Goal: Task Accomplishment & Management: Manage account settings

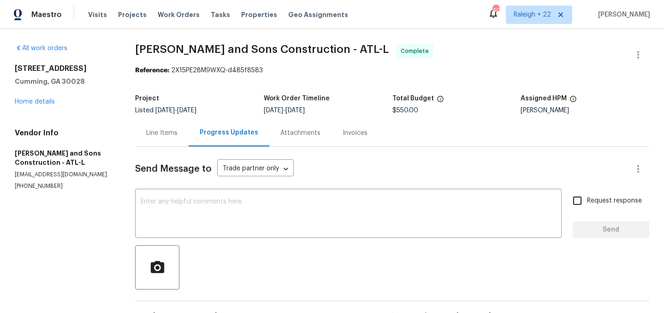
click at [170, 131] on div "Line Items" at bounding box center [161, 133] width 31 height 9
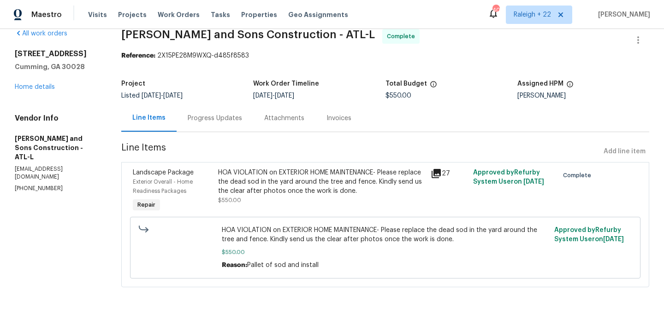
scroll to position [15, 0]
click at [188, 119] on div "Progress Updates" at bounding box center [215, 118] width 54 height 9
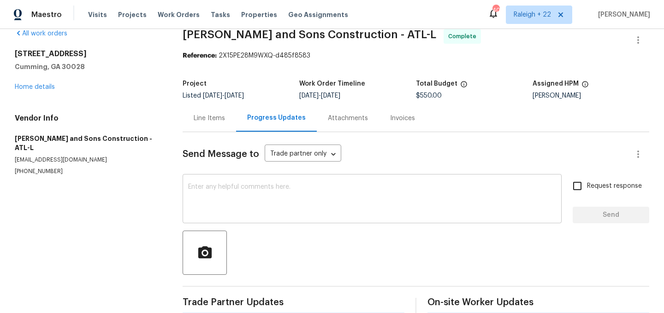
scroll to position [129, 0]
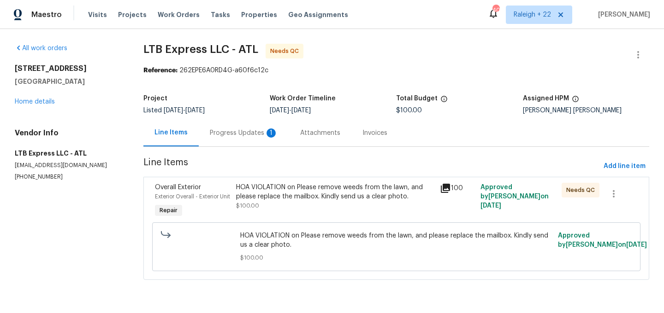
click at [250, 133] on div "Progress Updates 1" at bounding box center [244, 133] width 68 height 9
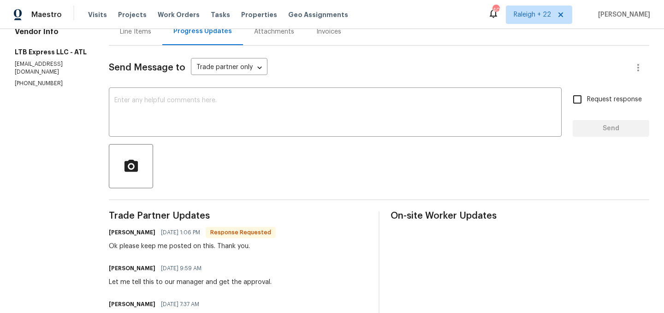
scroll to position [57, 0]
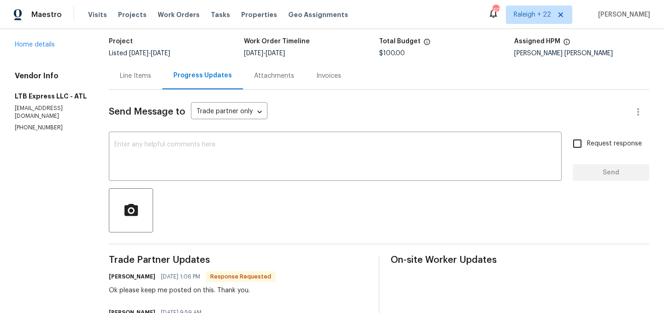
click at [126, 75] on div "Line Items" at bounding box center [135, 75] width 31 height 9
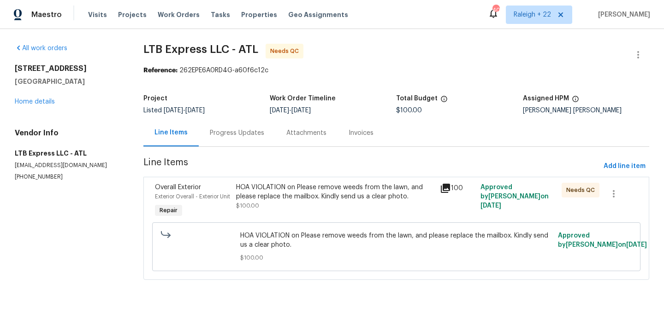
click at [310, 192] on div "HOA VIOLATION on Please remove weeds from the lawn, and please replace the mail…" at bounding box center [335, 192] width 198 height 18
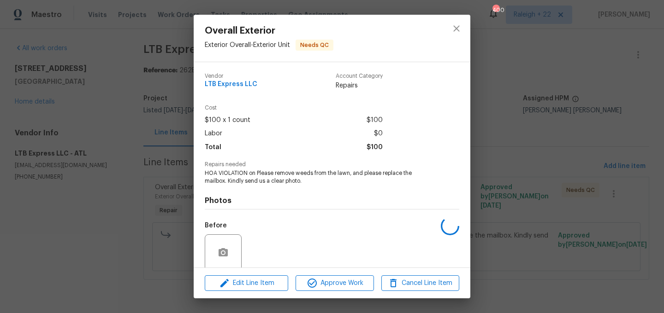
scroll to position [72, 0]
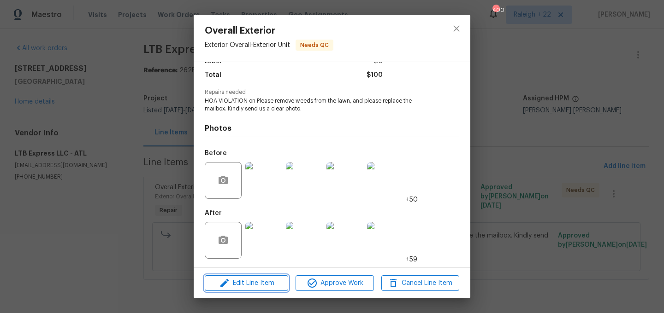
click at [253, 285] on span "Edit Line Item" at bounding box center [246, 284] width 78 height 12
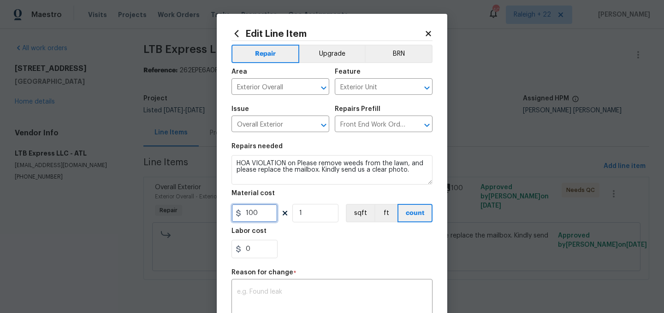
drag, startPoint x: 266, startPoint y: 212, endPoint x: 220, endPoint y: 209, distance: 46.2
click at [220, 209] on div "Edit Line Item Repair Upgrade BRN Area Exterior Overall ​ Feature Exterior Unit…" at bounding box center [332, 231] width 230 height 435
paste input "595.48"
click at [249, 211] on input "0595.48" at bounding box center [254, 213] width 46 height 18
type input "595.48"
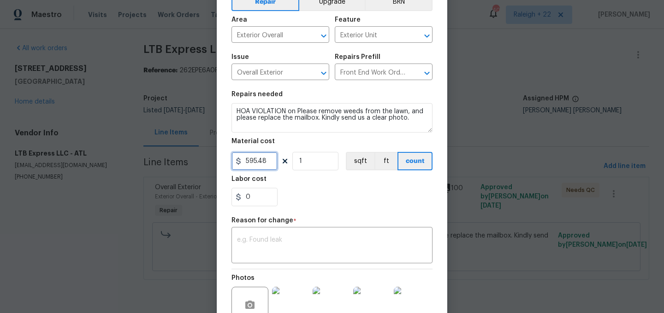
scroll to position [71, 0]
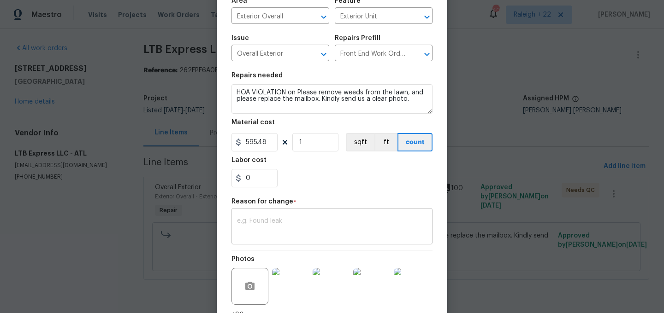
click at [274, 229] on textarea at bounding box center [332, 227] width 190 height 19
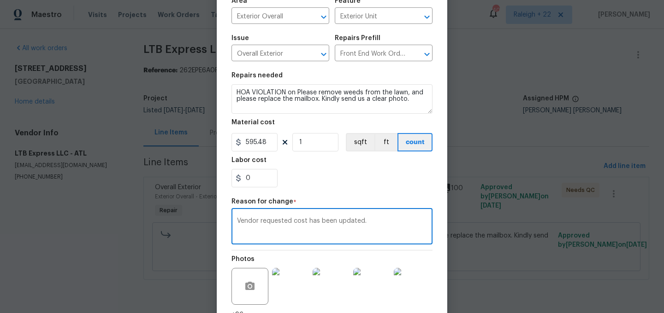
scroll to position [150, 0]
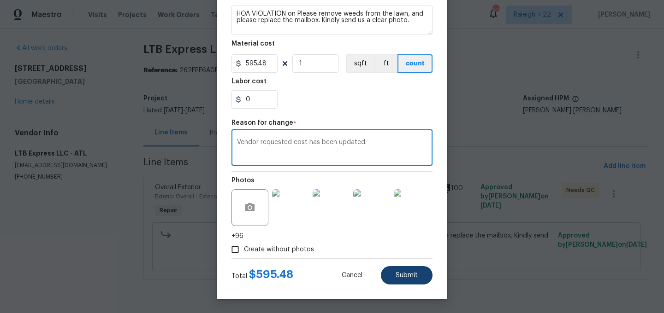
type textarea "Vendor requested cost has been updated."
click at [398, 276] on span "Submit" at bounding box center [406, 275] width 22 height 7
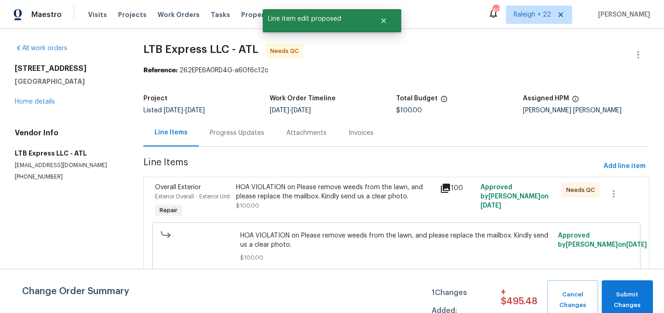
scroll to position [0, 0]
click at [625, 294] on span "Submit Changes" at bounding box center [627, 300] width 42 height 21
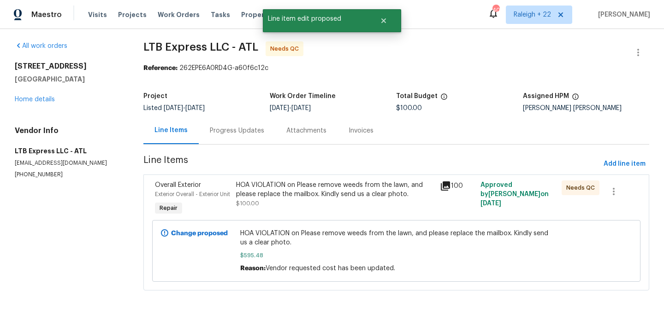
scroll to position [15, 0]
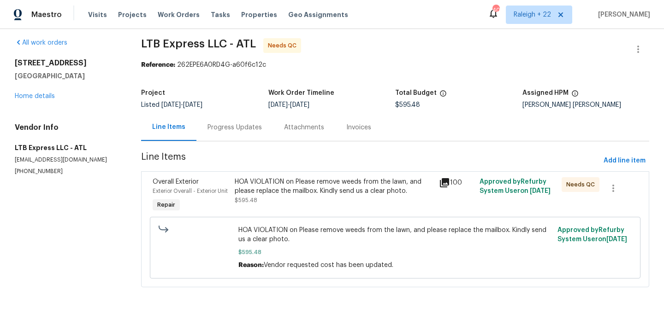
click at [243, 123] on div "Progress Updates" at bounding box center [234, 127] width 54 height 9
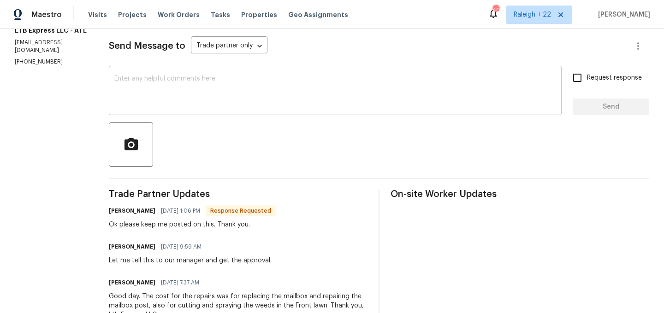
scroll to position [123, 0]
click at [250, 86] on textarea at bounding box center [334, 92] width 441 height 32
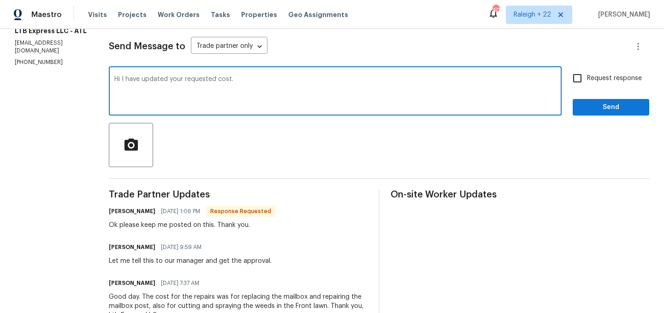
type textarea "Hi I have updated your requested cost."
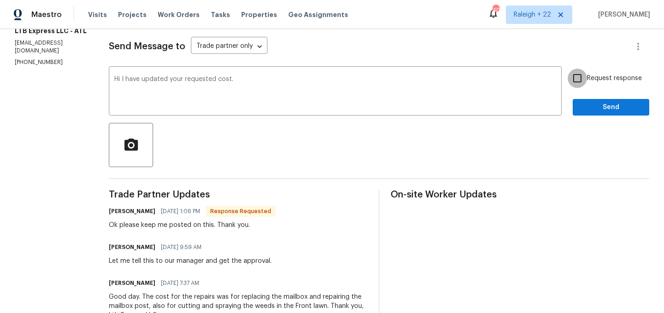
click at [579, 76] on input "Request response" at bounding box center [576, 78] width 19 height 19
checkbox input "true"
click at [589, 103] on span "Send" at bounding box center [611, 108] width 62 height 12
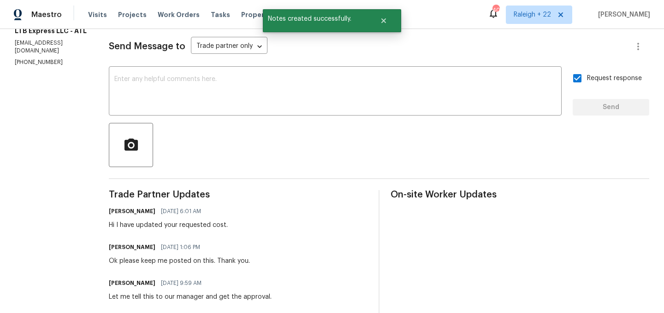
scroll to position [0, 0]
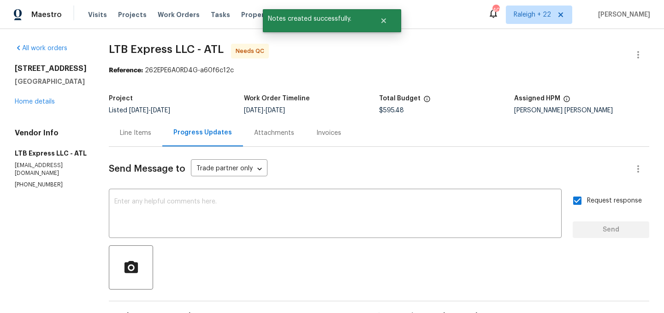
click at [127, 130] on div "Line Items" at bounding box center [135, 133] width 31 height 9
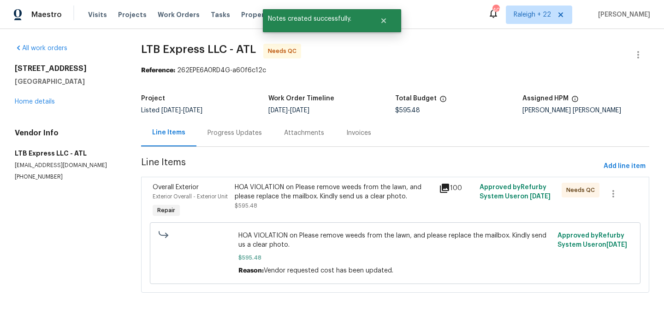
scroll to position [15, 0]
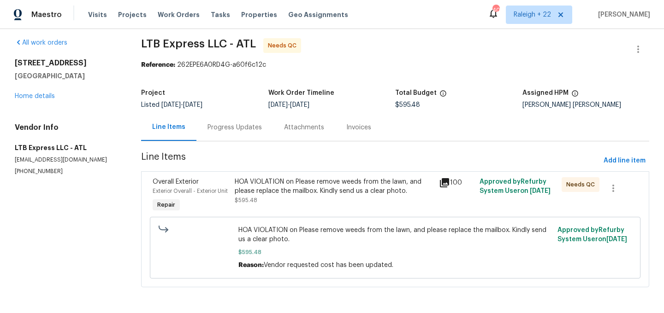
click at [344, 177] on div "HOA VIOLATION on Please remove weeds from the lawn, and please replace the mail…" at bounding box center [334, 186] width 199 height 18
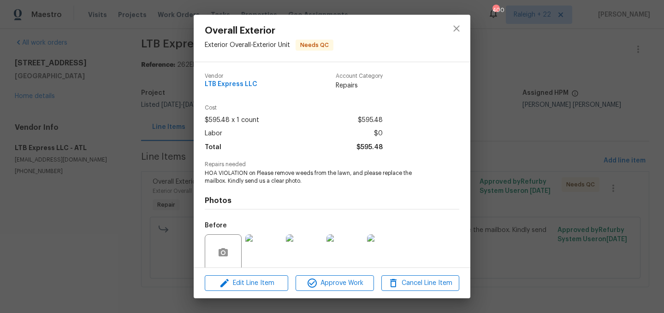
scroll to position [72, 0]
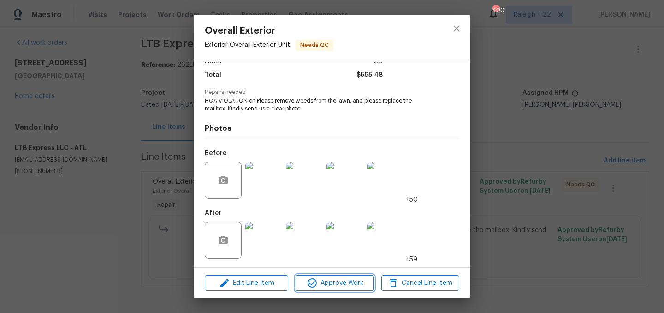
click at [337, 286] on span "Approve Work" at bounding box center [334, 284] width 72 height 12
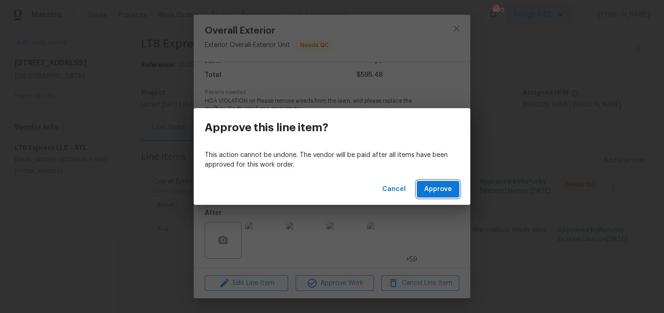
click at [435, 190] on span "Approve" at bounding box center [438, 190] width 28 height 12
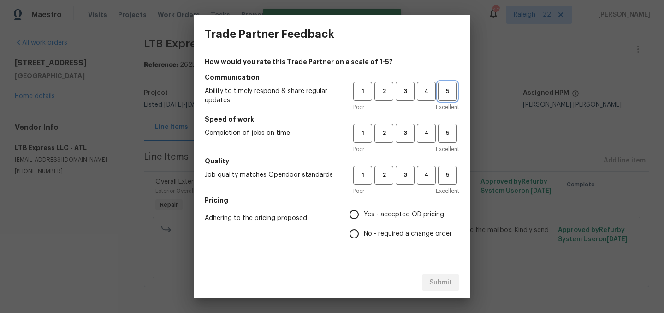
click at [446, 85] on button "5" at bounding box center [447, 91] width 19 height 19
click at [448, 136] on span "5" at bounding box center [447, 133] width 17 height 11
click at [448, 167] on button "5" at bounding box center [447, 175] width 19 height 19
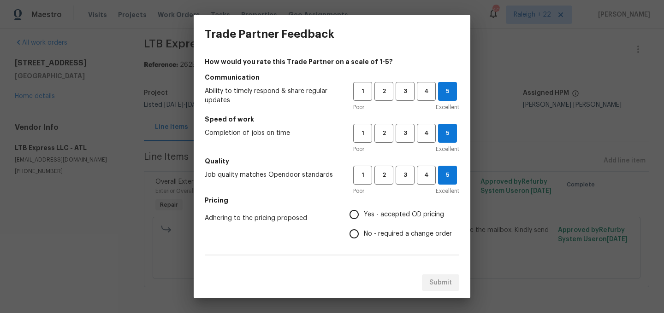
click at [354, 215] on input "Yes - accepted OD pricing" at bounding box center [353, 214] width 19 height 19
radio input "true"
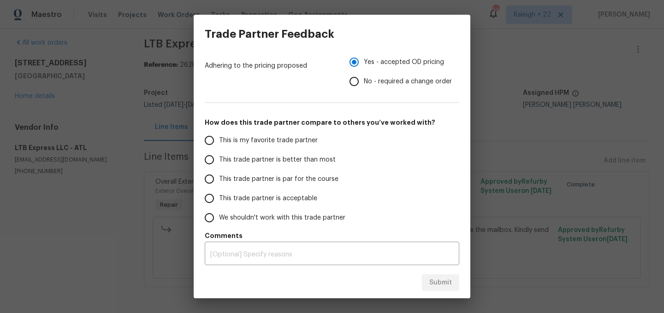
scroll to position [154, 0]
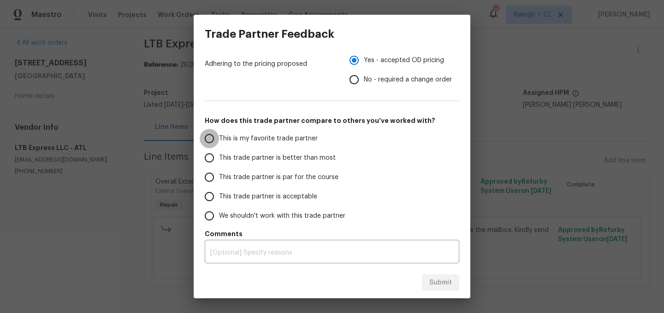
click at [209, 139] on input "This is my favorite trade partner" at bounding box center [209, 138] width 19 height 19
click at [450, 286] on span "Submit" at bounding box center [440, 283] width 23 height 12
radio input "true"
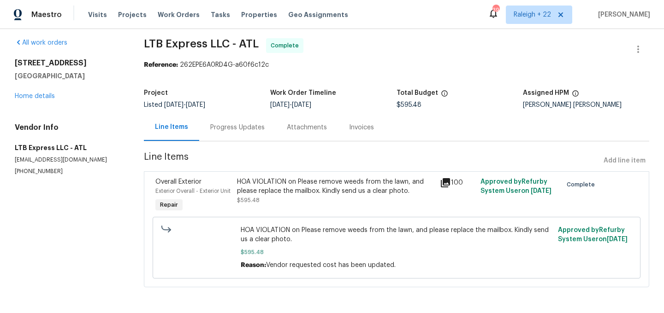
scroll to position [0, 0]
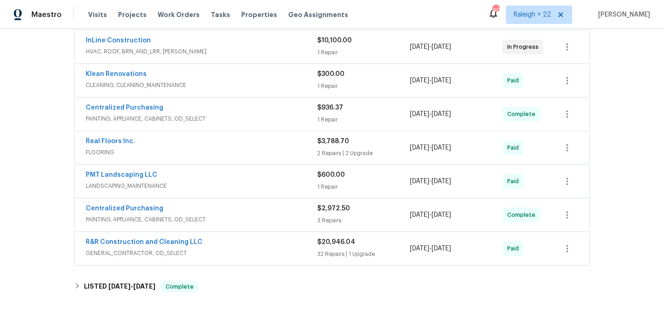
scroll to position [321, 0]
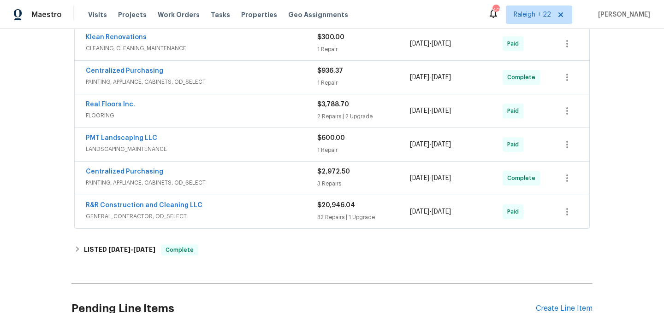
click at [117, 217] on span "GENERAL_CONTRACTOR, OD_SELECT" at bounding box center [201, 216] width 231 height 9
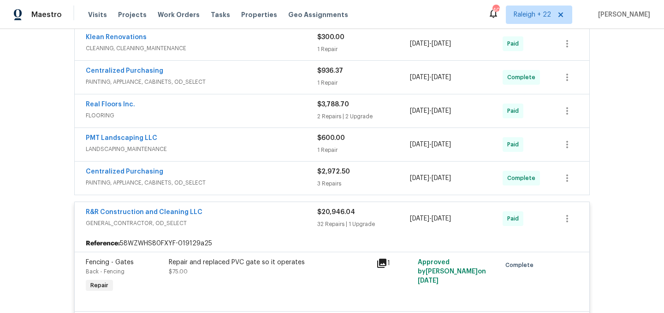
scroll to position [312, 0]
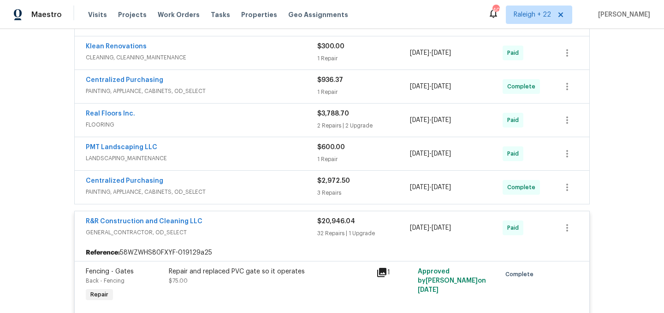
click at [164, 193] on span "PAINTING, APPLIANCE, CABINETS, OD_SELECT" at bounding box center [201, 192] width 231 height 9
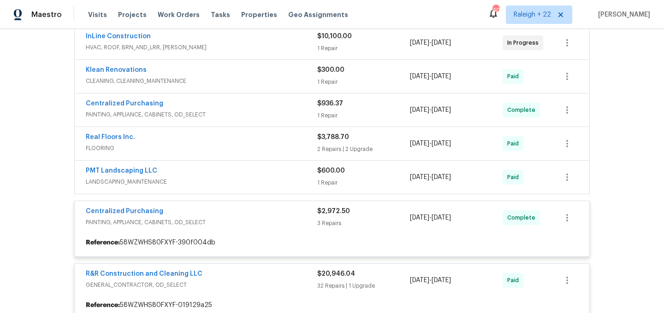
scroll to position [289, 0]
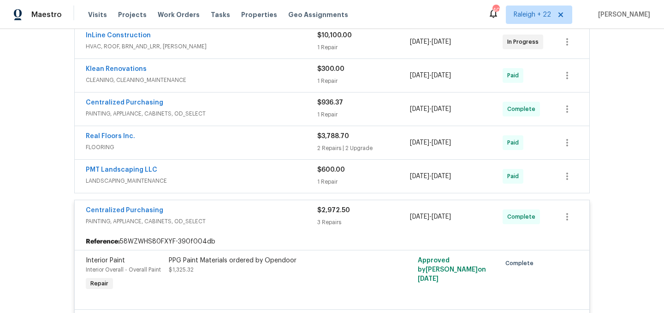
click at [148, 185] on span "LANDSCAPING_MAINTENANCE" at bounding box center [201, 180] width 231 height 9
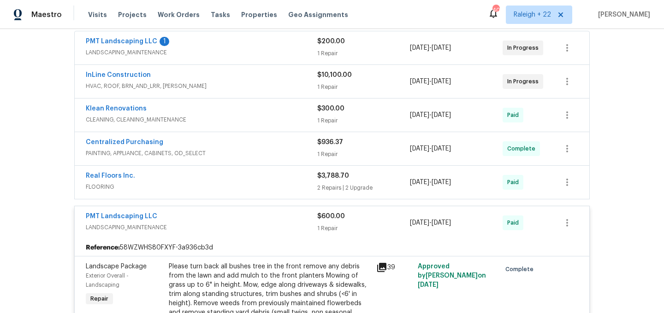
scroll to position [226, 0]
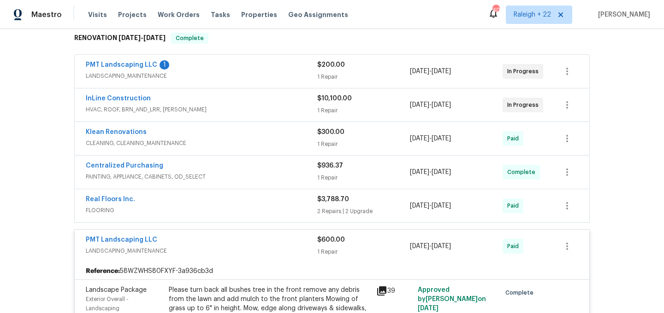
click at [127, 174] on span "PAINTING, APPLIANCE, CABINETS, OD_SELECT" at bounding box center [201, 176] width 231 height 9
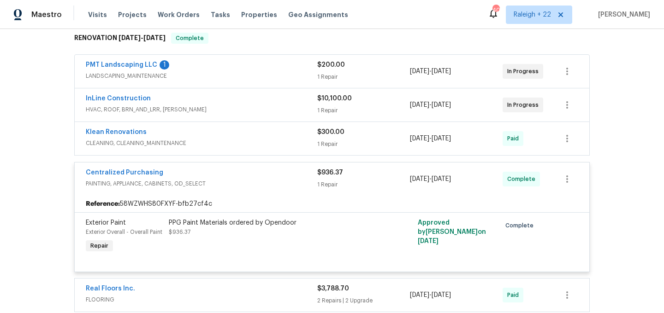
click at [158, 146] on span "CLEANING, CLEANING_MAINTENANCE" at bounding box center [201, 143] width 231 height 9
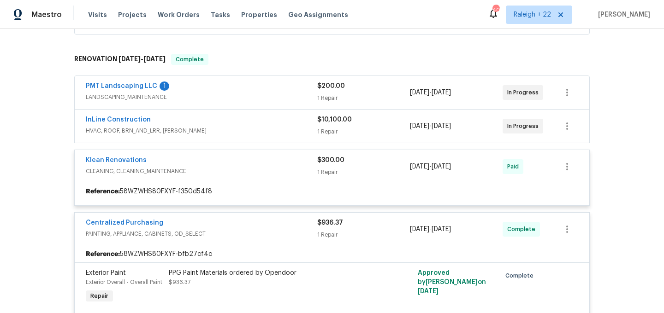
scroll to position [200, 0]
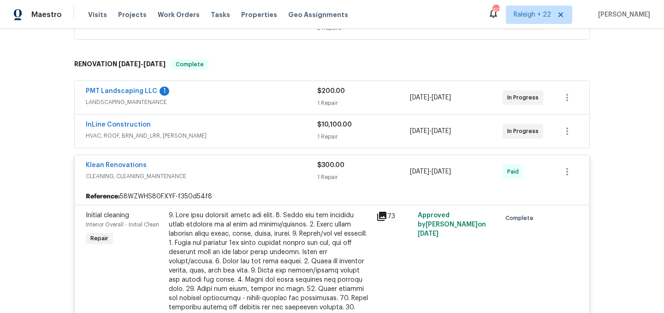
click at [159, 138] on span "HVAC, ROOF, BRN_AND_LRR, WELLS" at bounding box center [201, 135] width 231 height 9
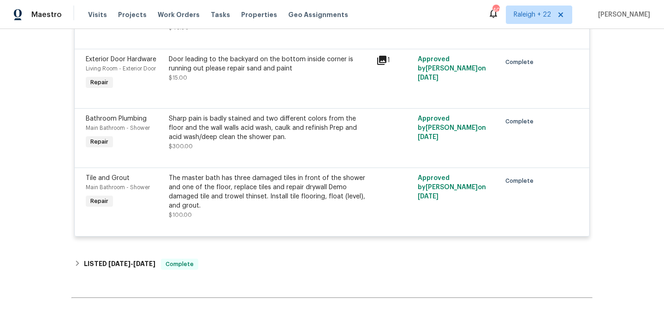
scroll to position [4126, 0]
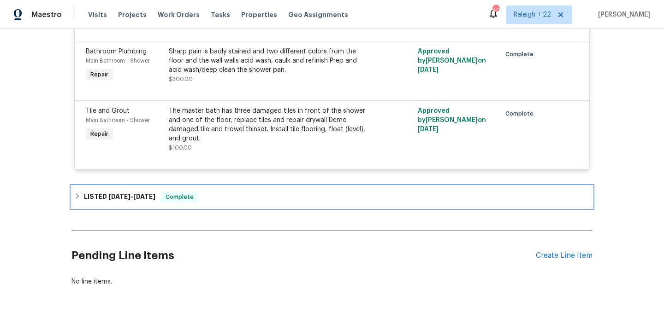
click at [80, 193] on icon at bounding box center [77, 196] width 6 height 6
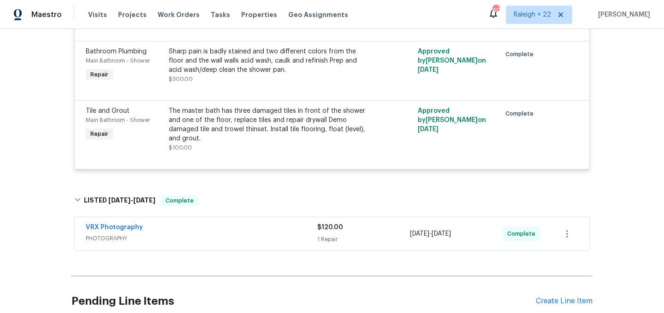
click at [96, 234] on span "PHOTOGRAPHY" at bounding box center [201, 238] width 231 height 9
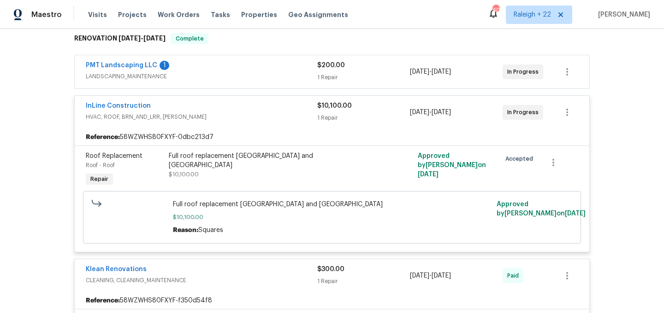
scroll to position [125, 0]
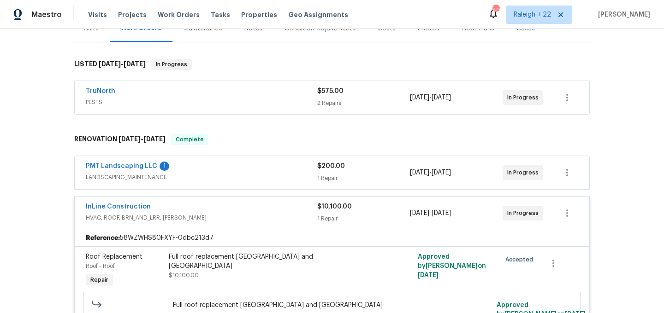
click at [96, 108] on div "TruNorth PESTS" at bounding box center [201, 98] width 231 height 22
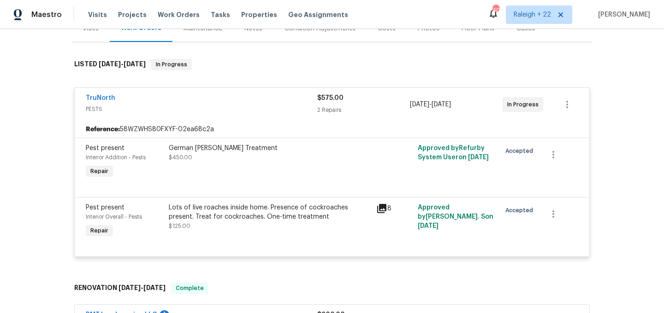
scroll to position [0, 0]
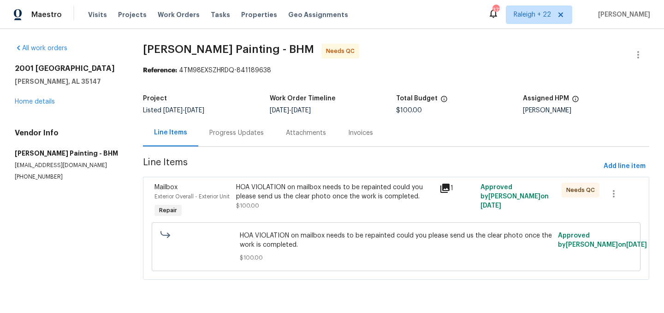
scroll to position [2, 0]
click at [269, 136] on div "Progress Updates" at bounding box center [236, 132] width 76 height 27
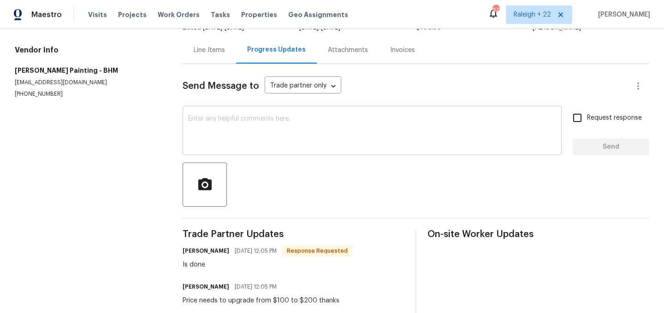
scroll to position [51, 0]
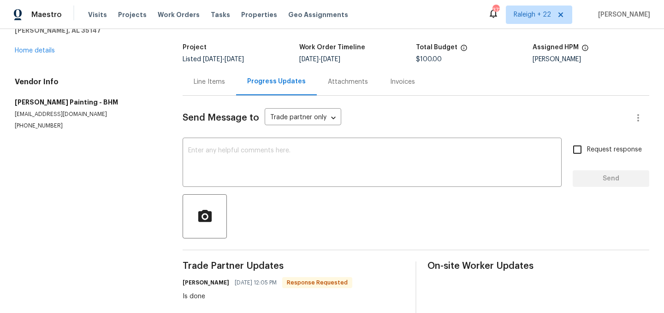
click at [219, 85] on div "Line Items" at bounding box center [209, 81] width 31 height 9
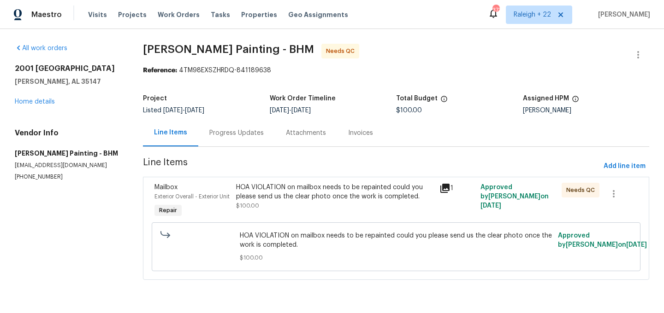
scroll to position [2, 0]
click at [234, 131] on div "Progress Updates" at bounding box center [236, 133] width 54 height 9
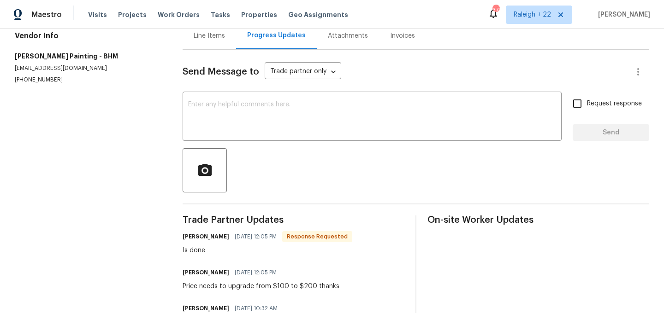
scroll to position [109, 0]
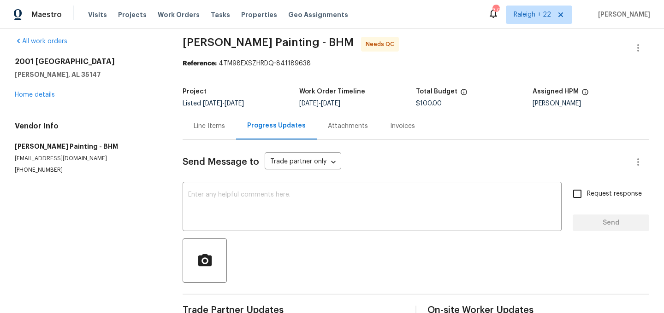
click at [217, 123] on div "Line Items" at bounding box center [209, 126] width 31 height 9
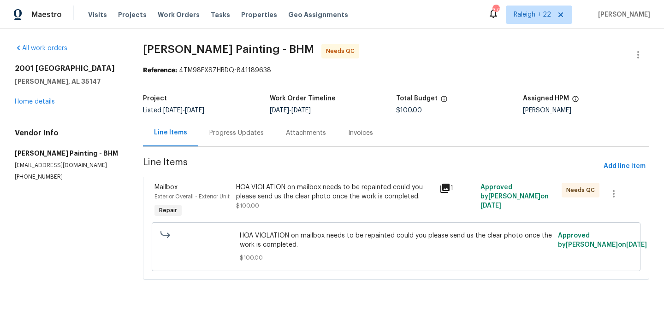
click at [290, 200] on div "HOA VIOLATION on mailbox needs to be repainted could you please send us the cle…" at bounding box center [335, 197] width 198 height 28
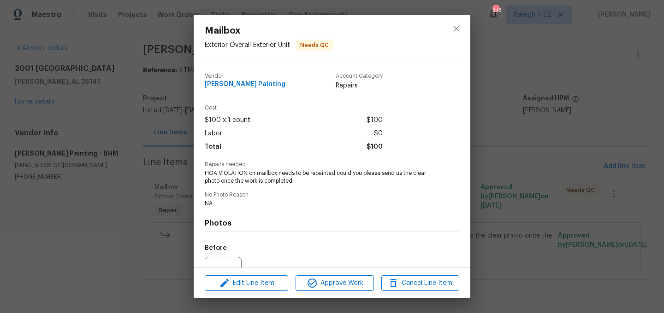
scroll to position [95, 0]
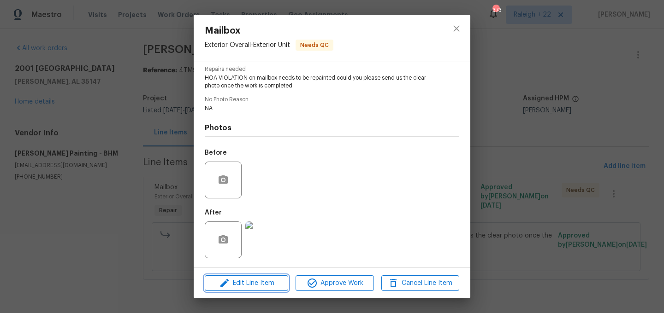
click at [260, 282] on span "Edit Line Item" at bounding box center [246, 284] width 78 height 12
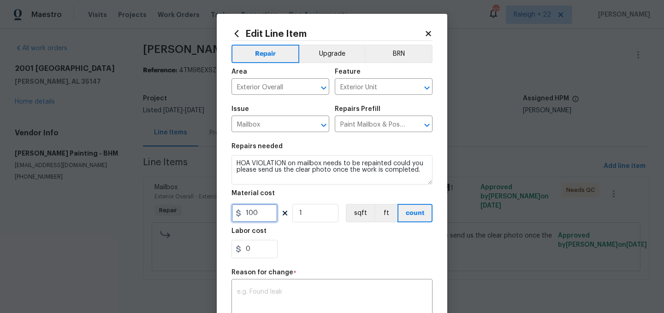
drag, startPoint x: 265, startPoint y: 211, endPoint x: 220, endPoint y: 211, distance: 45.2
click at [220, 211] on div "Edit Line Item Repair Upgrade BRN Area Exterior Overall ​ Feature Exterior Unit…" at bounding box center [332, 227] width 230 height 426
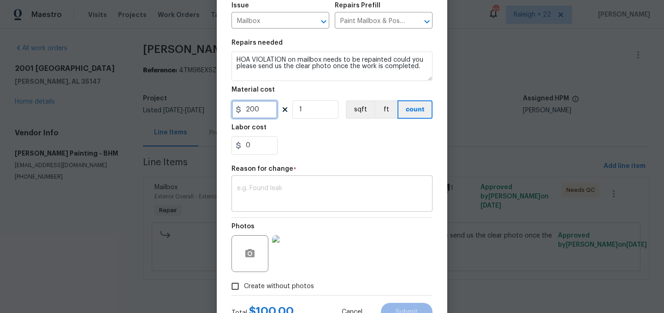
type input "200"
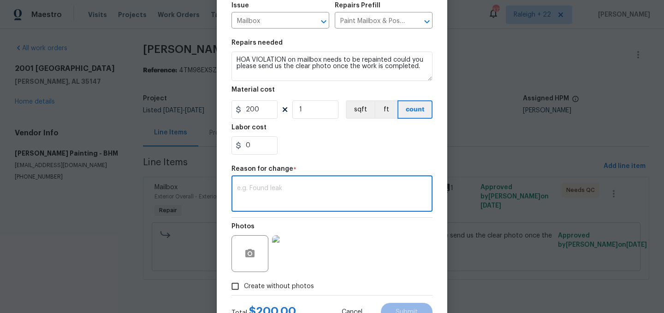
click at [298, 192] on textarea at bounding box center [332, 194] width 190 height 19
type textarea "Vendor requested cost has been updated."
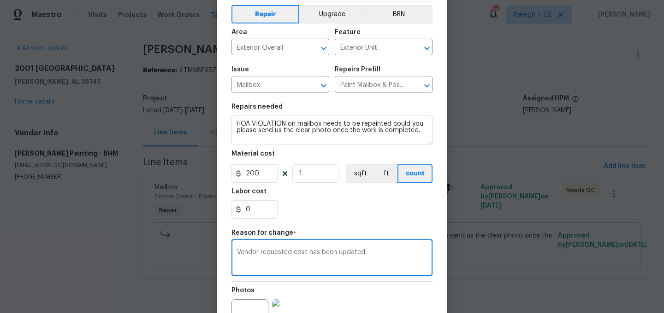
scroll to position [141, 0]
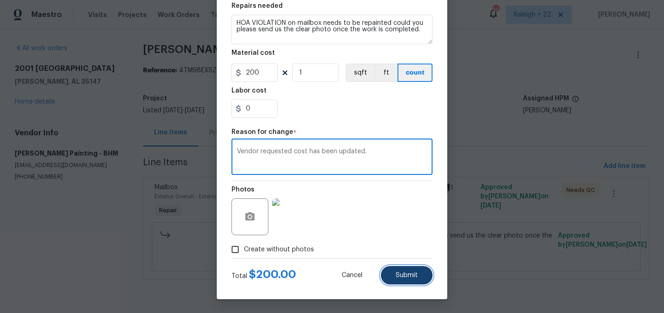
click at [408, 282] on button "Submit" at bounding box center [407, 275] width 52 height 18
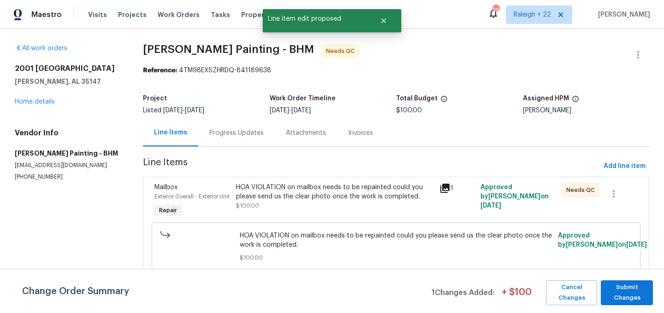
scroll to position [0, 0]
click at [631, 291] on span "Submit Changes" at bounding box center [626, 292] width 43 height 21
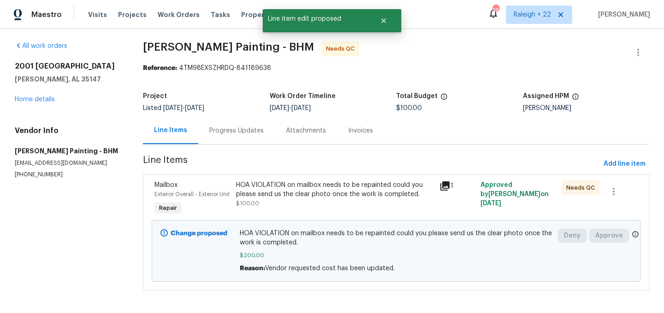
scroll to position [15, 0]
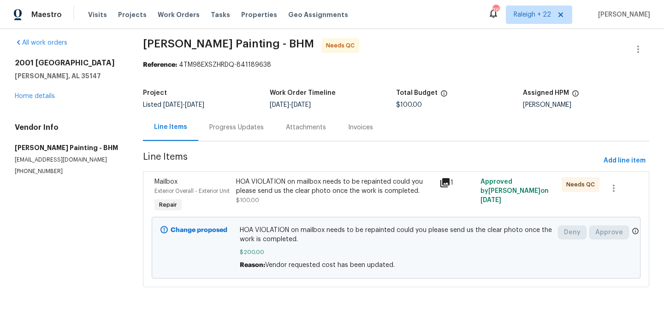
click at [341, 177] on div "HOA VIOLATION on mailbox needs to be repainted could you please send us the cle…" at bounding box center [335, 186] width 198 height 18
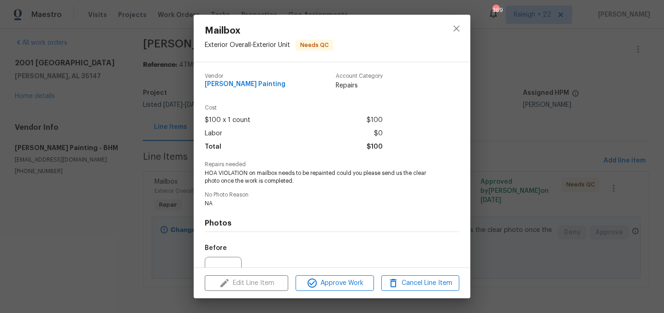
scroll to position [95, 0]
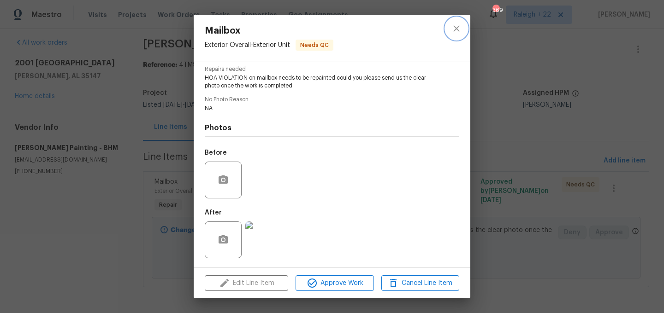
click at [454, 30] on icon "close" at bounding box center [456, 28] width 6 height 6
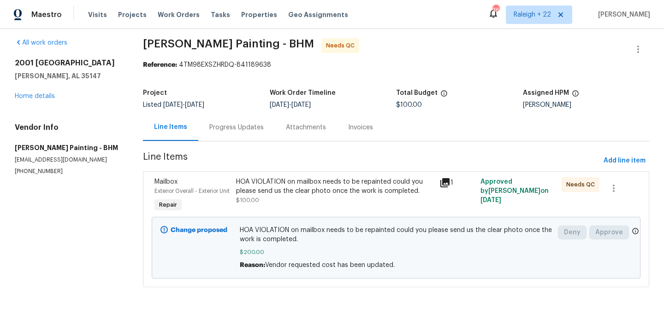
scroll to position [0, 0]
